Goal: Task Accomplishment & Management: Manage account settings

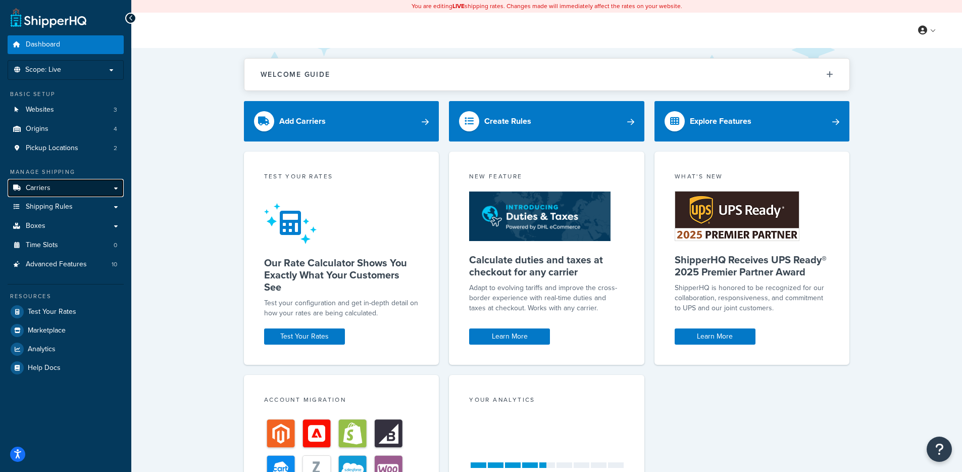
click at [72, 187] on link "Carriers" at bounding box center [66, 188] width 116 height 19
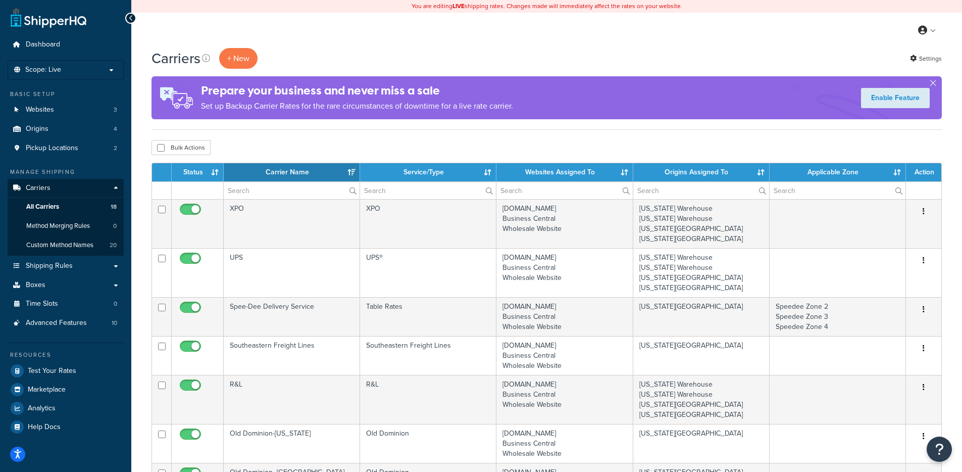
drag, startPoint x: 480, startPoint y: 31, endPoint x: 477, endPoint y: 38, distance: 8.0
click at [480, 31] on div "My Profile Billing Global Settings Contact Us Logout" at bounding box center [546, 30] width 831 height 35
click at [258, 123] on div "Carriers + New Settings Prepare your business and never miss a sale Set up Back…" at bounding box center [546, 89] width 790 height 82
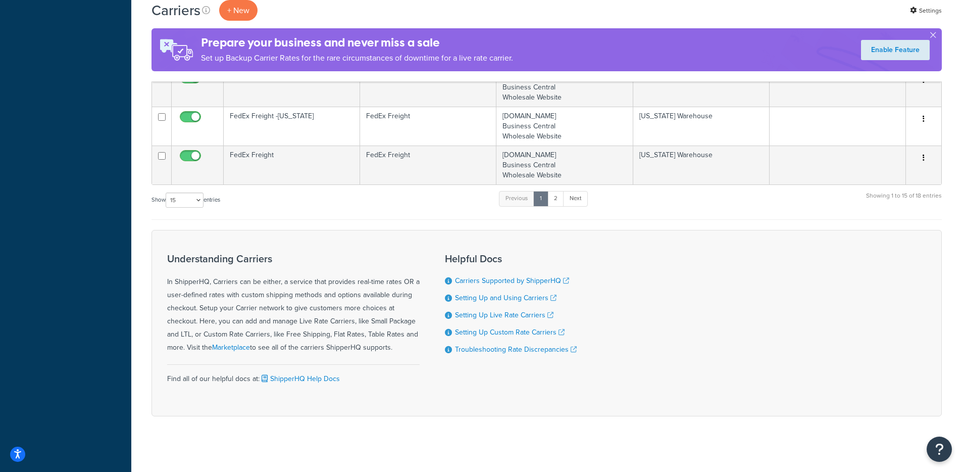
scroll to position [653, 0]
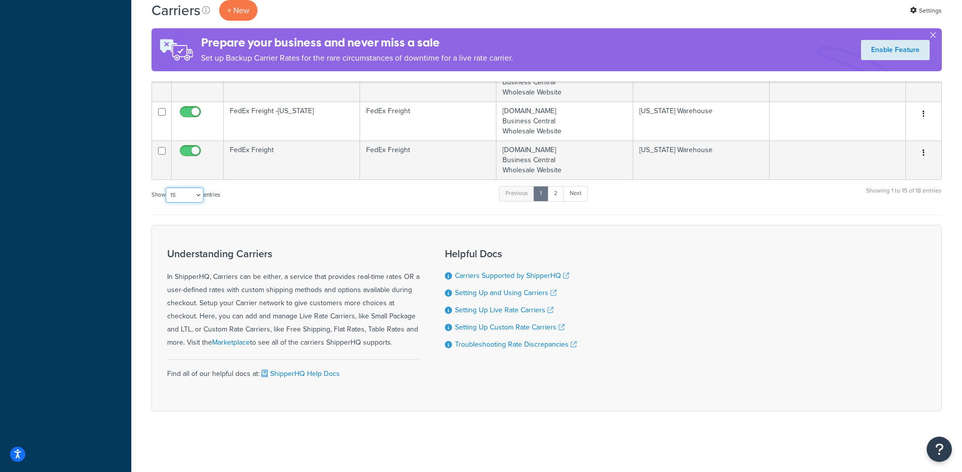
click at [195, 194] on select "10 15 25 50 100" at bounding box center [185, 194] width 38 height 15
select select "50"
click at [167, 202] on select "10 15 25 50 100" at bounding box center [185, 194] width 38 height 15
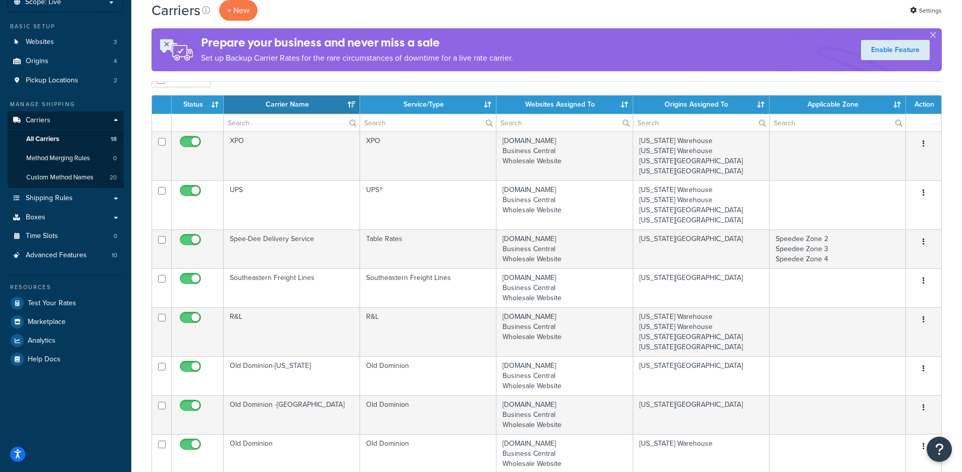
scroll to position [0, 0]
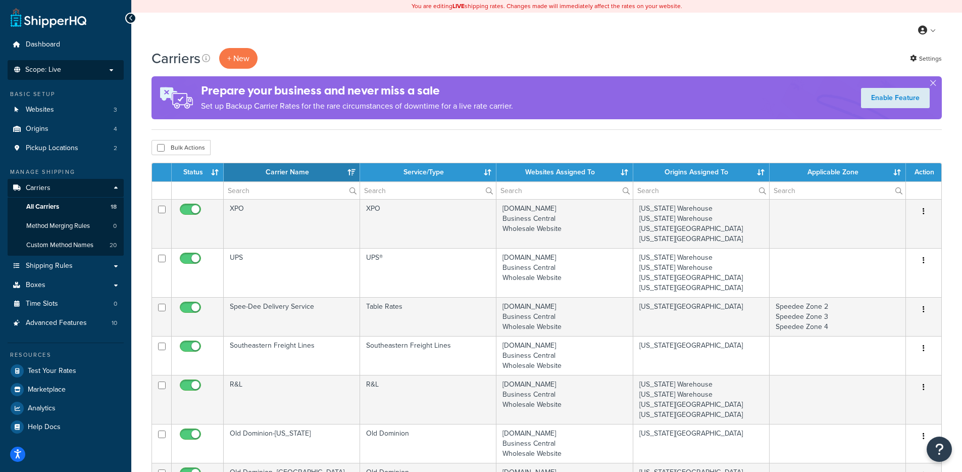
click at [75, 75] on li "Scope: Live Development Integration Test" at bounding box center [66, 70] width 116 height 20
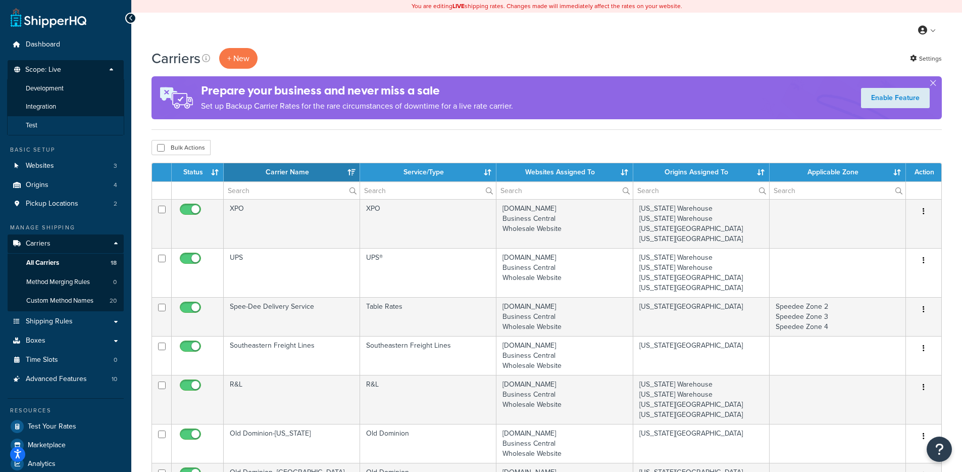
click at [67, 123] on li "Test" at bounding box center [65, 125] width 117 height 19
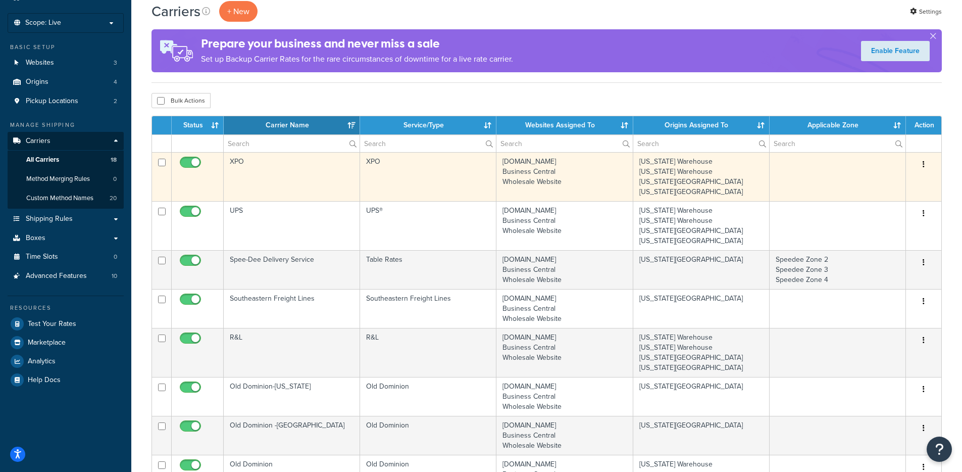
scroll to position [86, 0]
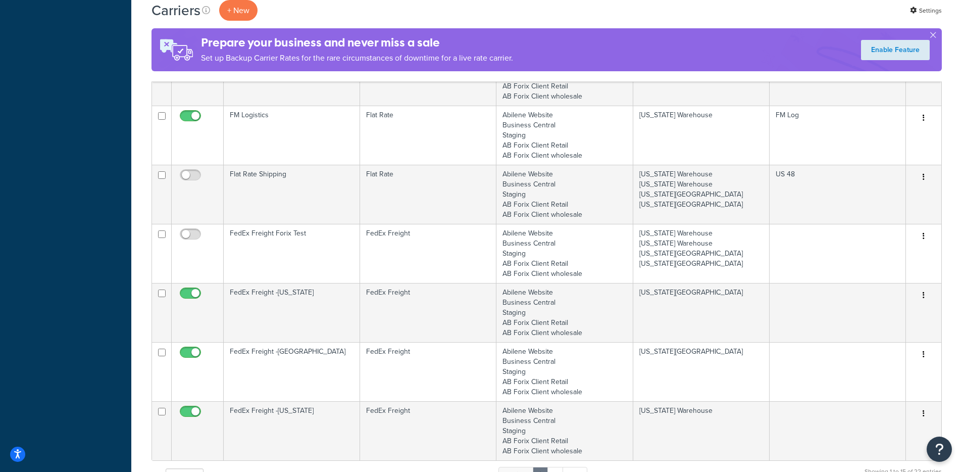
scroll to position [785, 0]
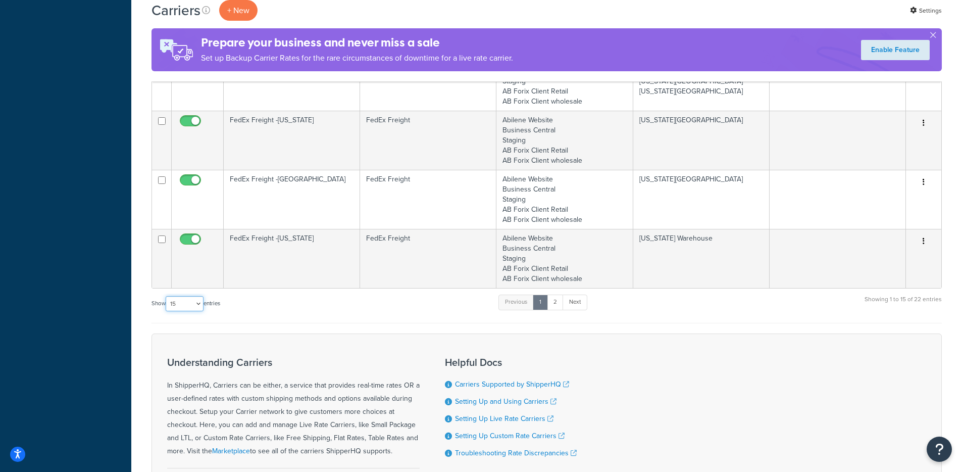
click at [195, 307] on select "10 15 25 50 100" at bounding box center [185, 303] width 38 height 15
select select "50"
click at [167, 311] on select "10 15 25 50 100" at bounding box center [185, 303] width 38 height 15
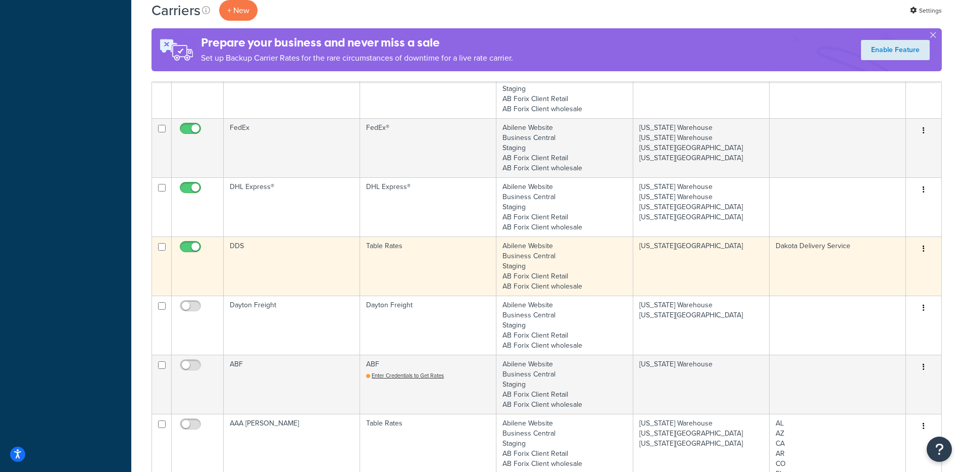
scroll to position [1020, 0]
